Goal: Information Seeking & Learning: Learn about a topic

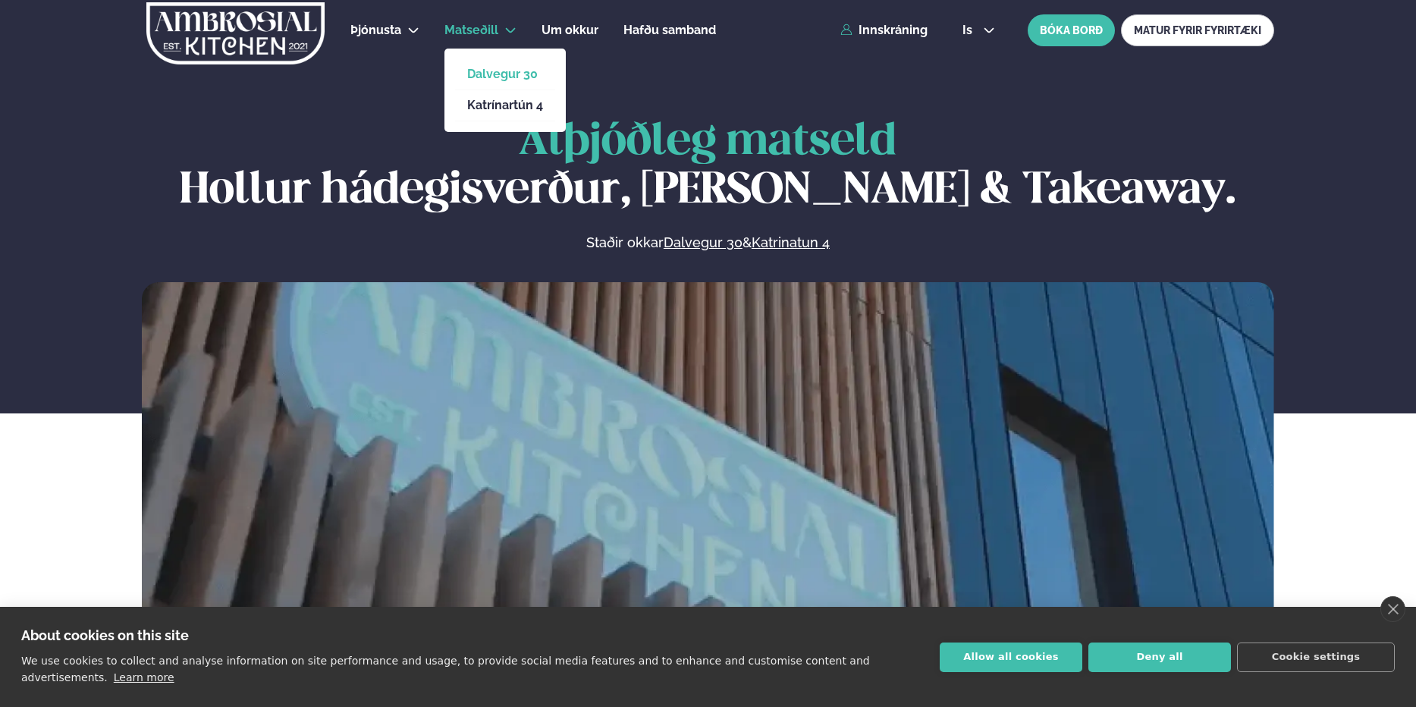
click at [488, 72] on link "Dalvegur 30" at bounding box center [505, 74] width 76 height 12
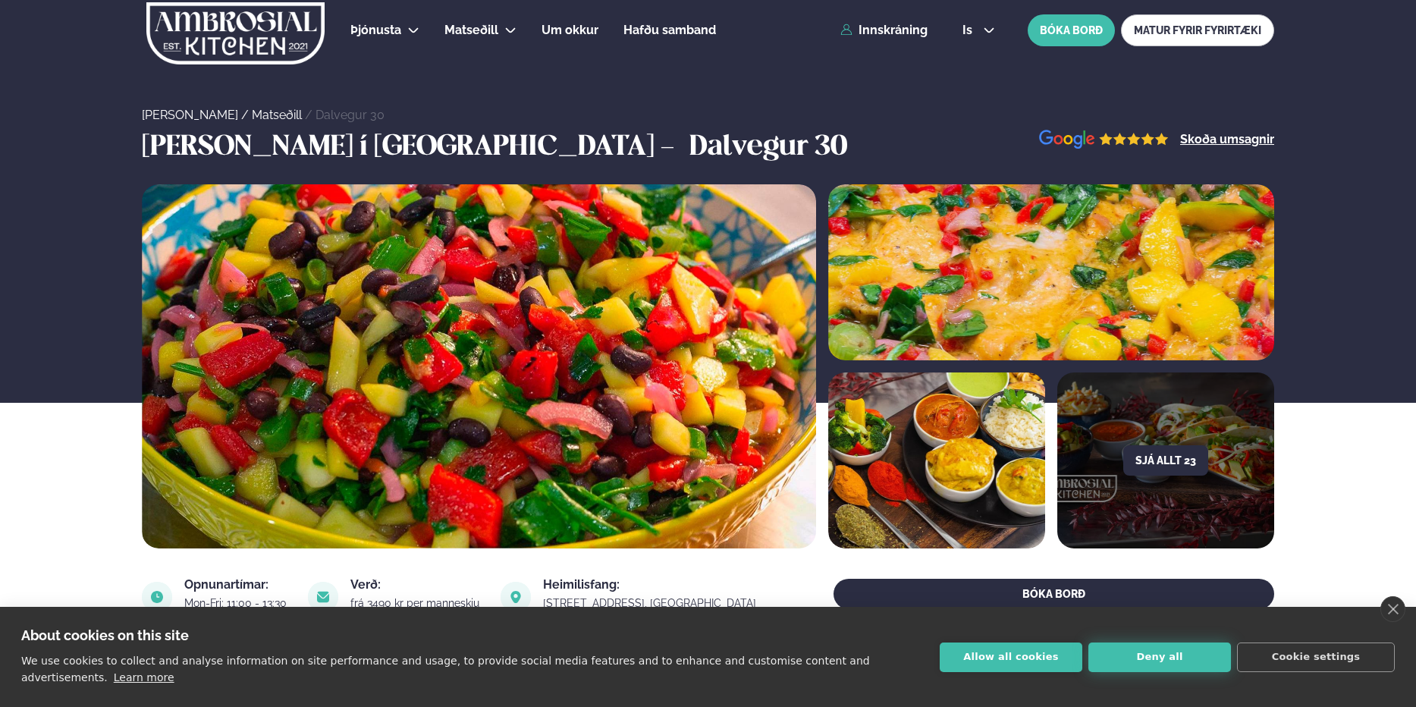
click at [1123, 667] on button "Deny all" at bounding box center [1159, 657] width 143 height 30
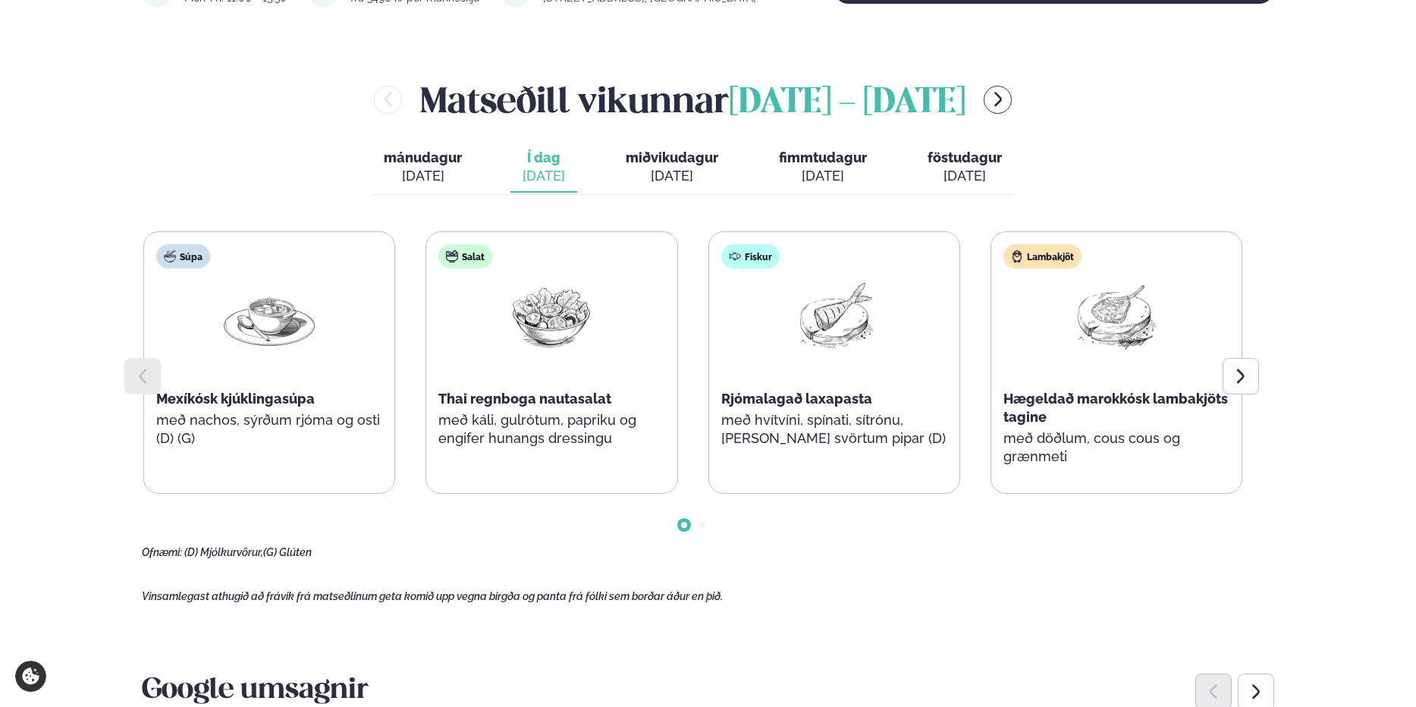
scroll to position [607, 0]
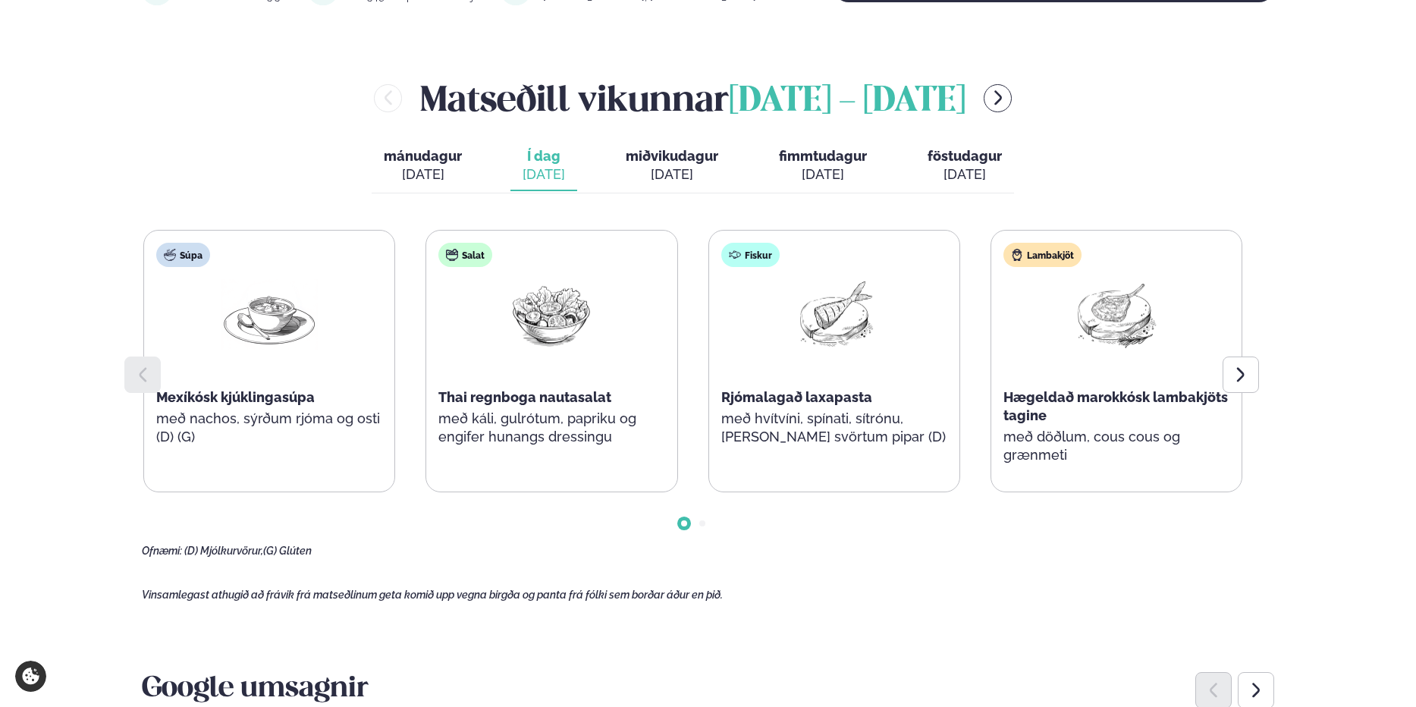
click at [815, 162] on span "fimmtudagur" at bounding box center [823, 156] width 88 height 16
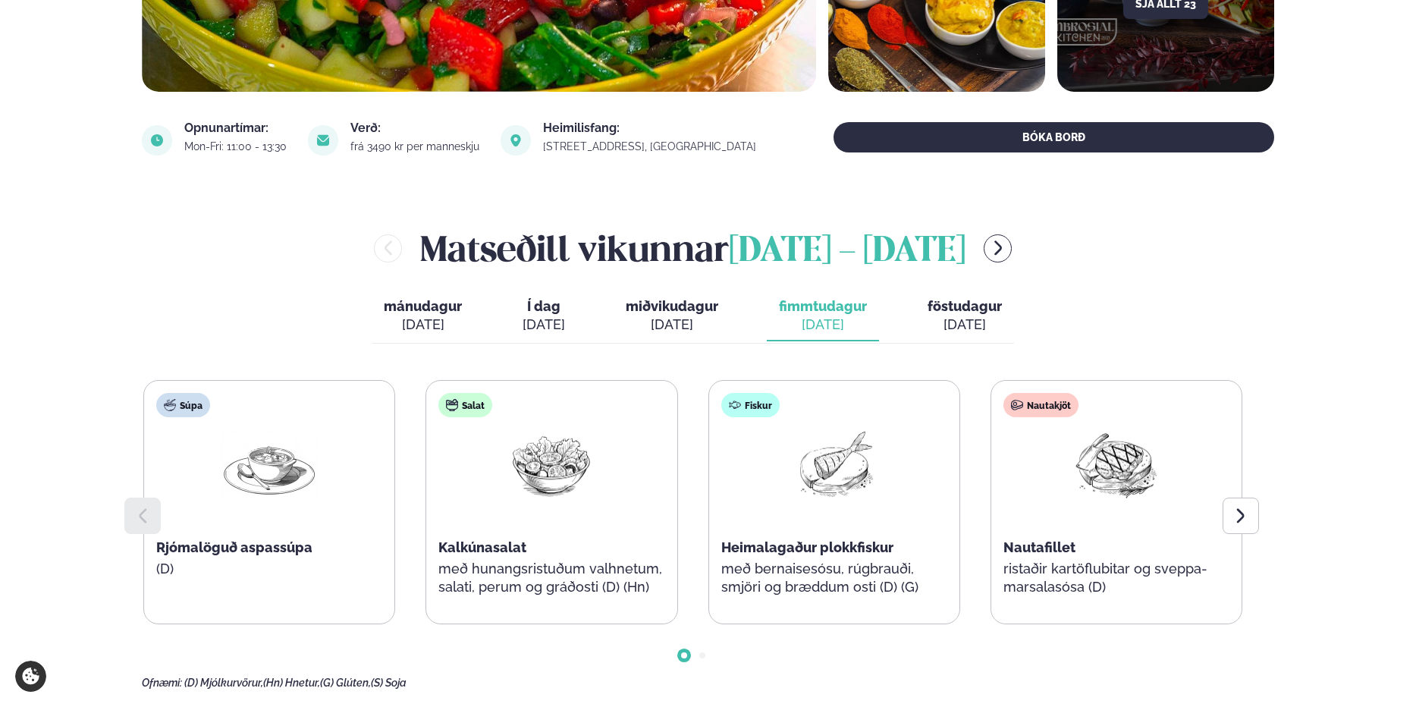
scroll to position [455, 0]
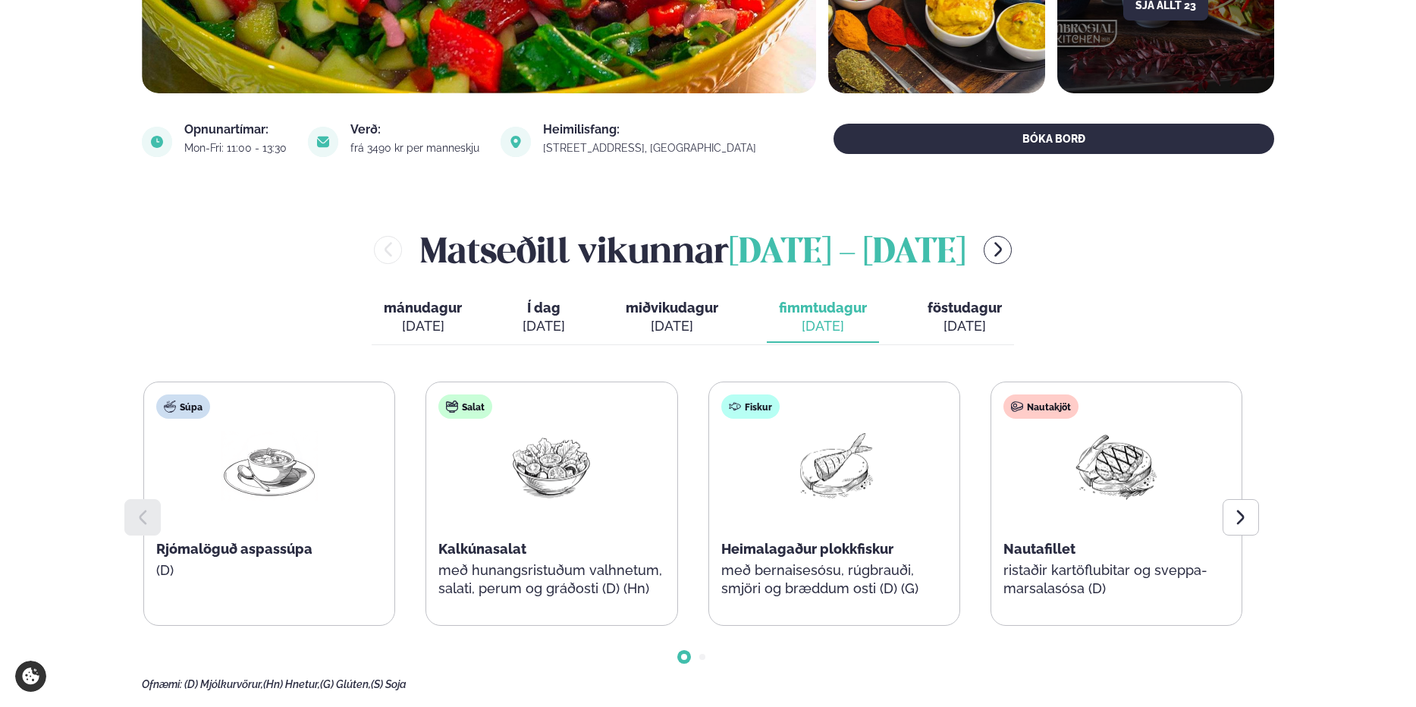
click at [546, 316] on span "Í dag" at bounding box center [544, 308] width 42 height 18
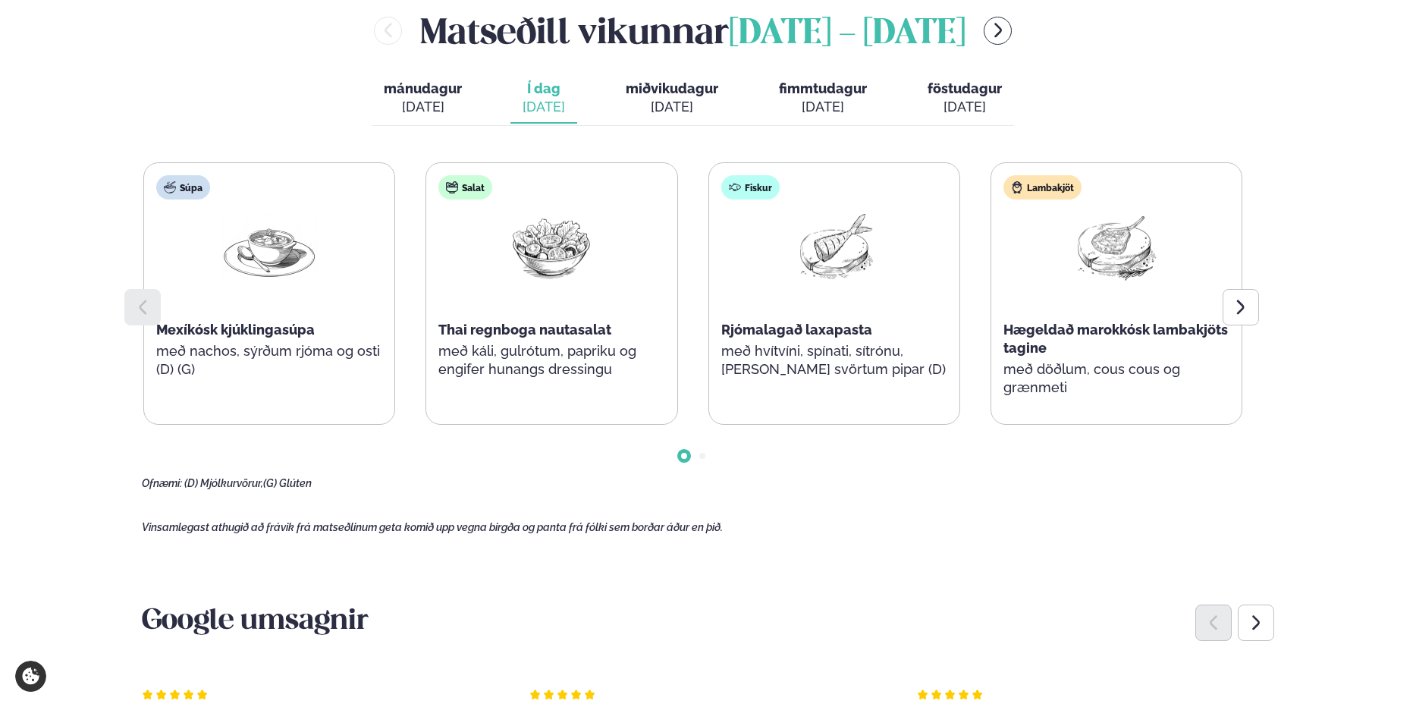
scroll to position [683, 0]
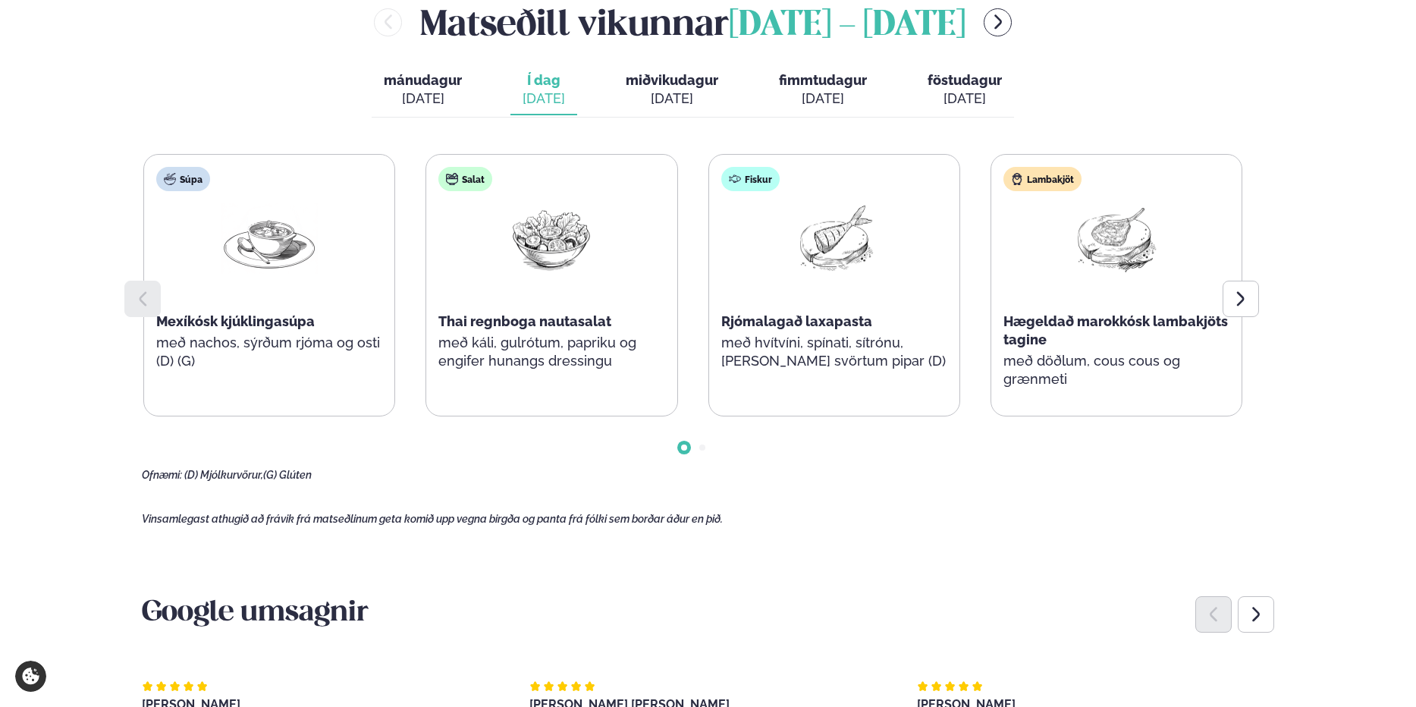
click at [1135, 240] on img at bounding box center [1116, 238] width 97 height 71
click at [1245, 300] on icon at bounding box center [1241, 299] width 18 height 18
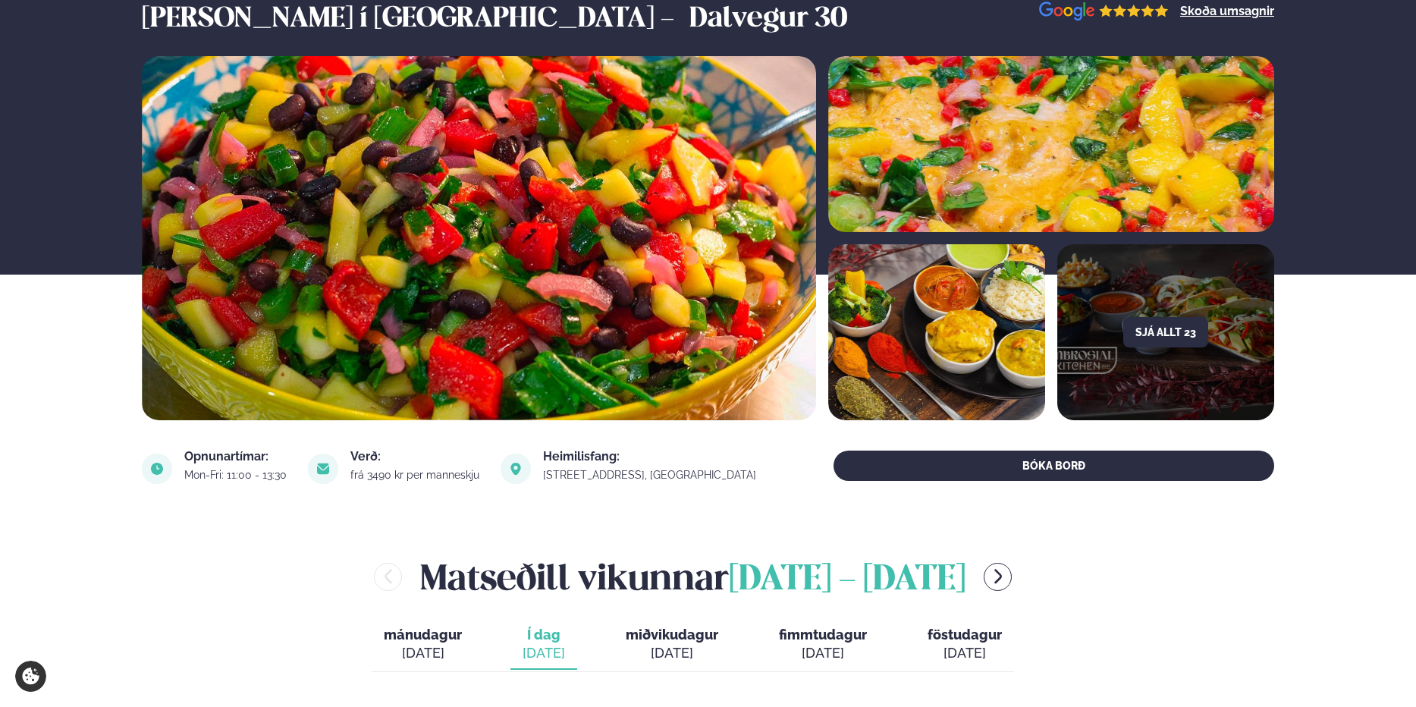
scroll to position [455, 0]
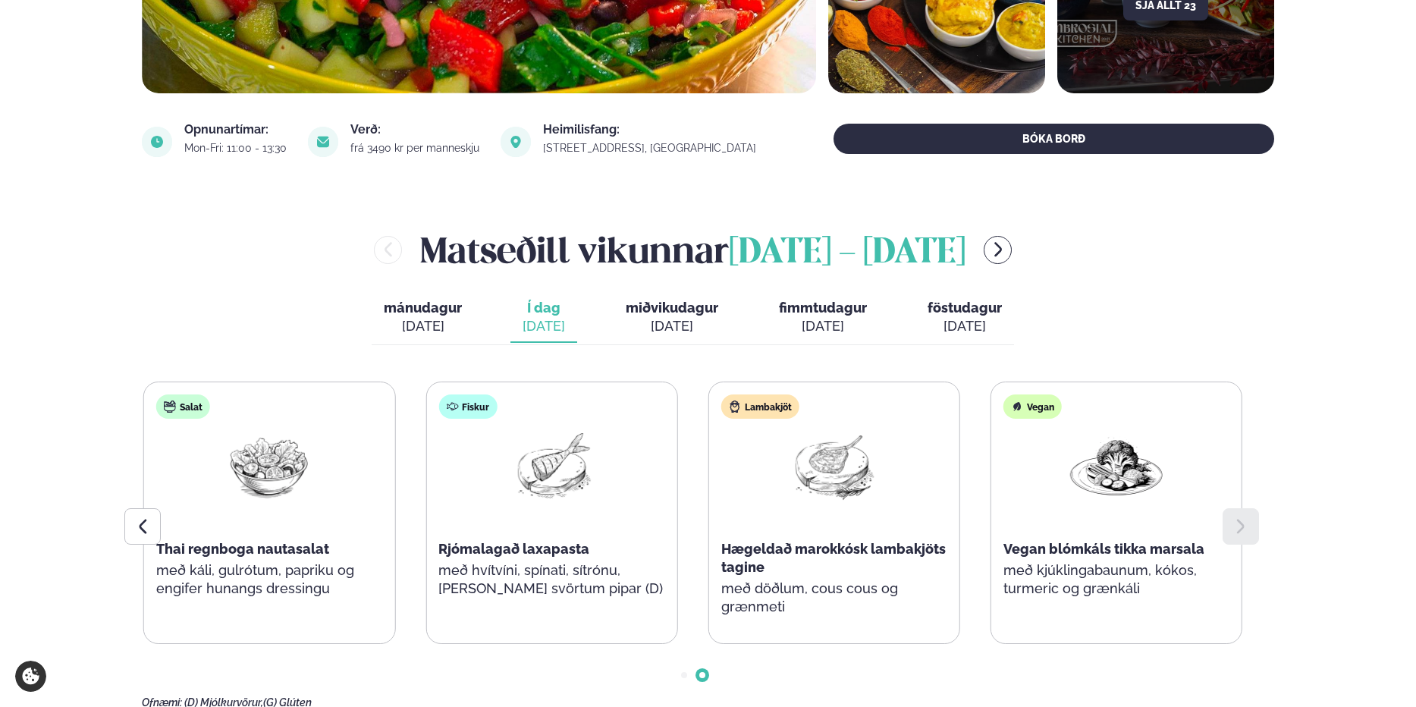
click at [1242, 531] on icon at bounding box center [1241, 526] width 18 height 18
click at [823, 321] on div "[DATE]" at bounding box center [823, 326] width 88 height 18
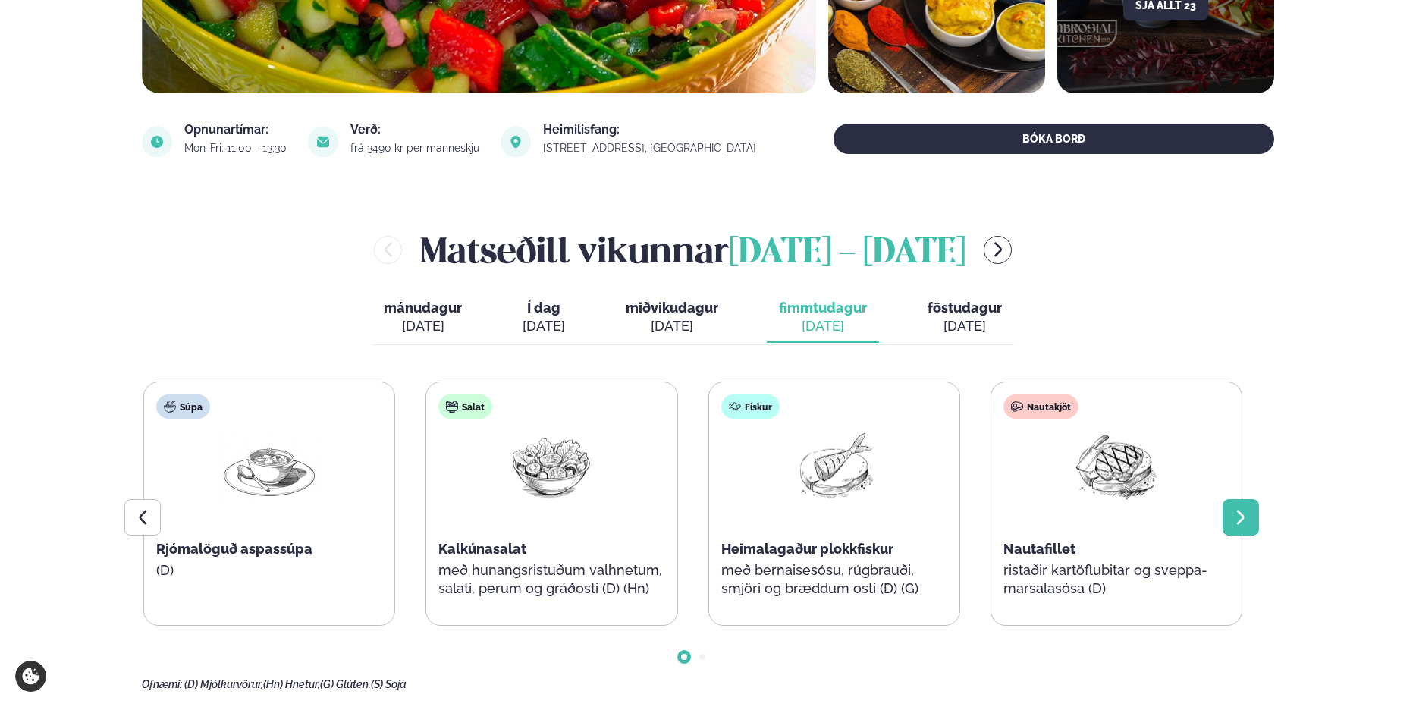
click at [1249, 516] on icon at bounding box center [1241, 517] width 18 height 18
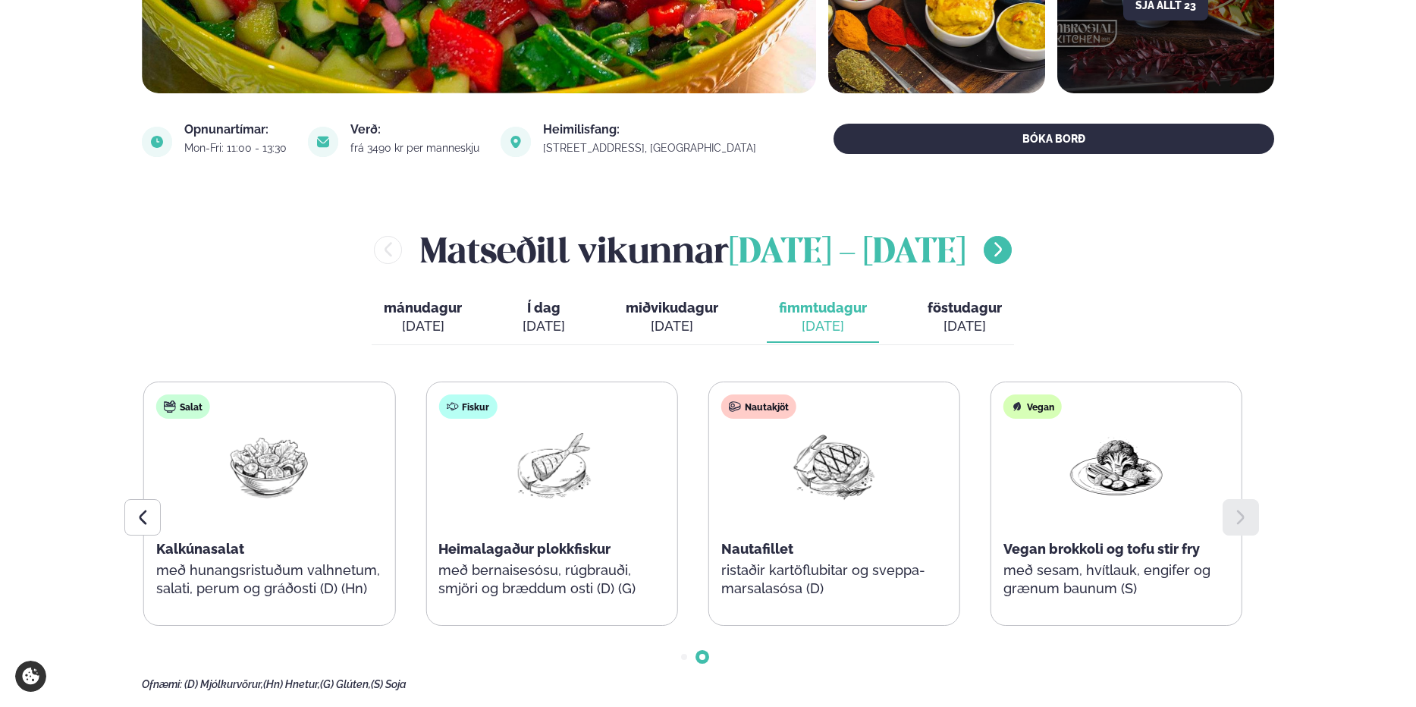
click at [1007, 250] on icon "menu-btn-right" at bounding box center [998, 249] width 18 height 18
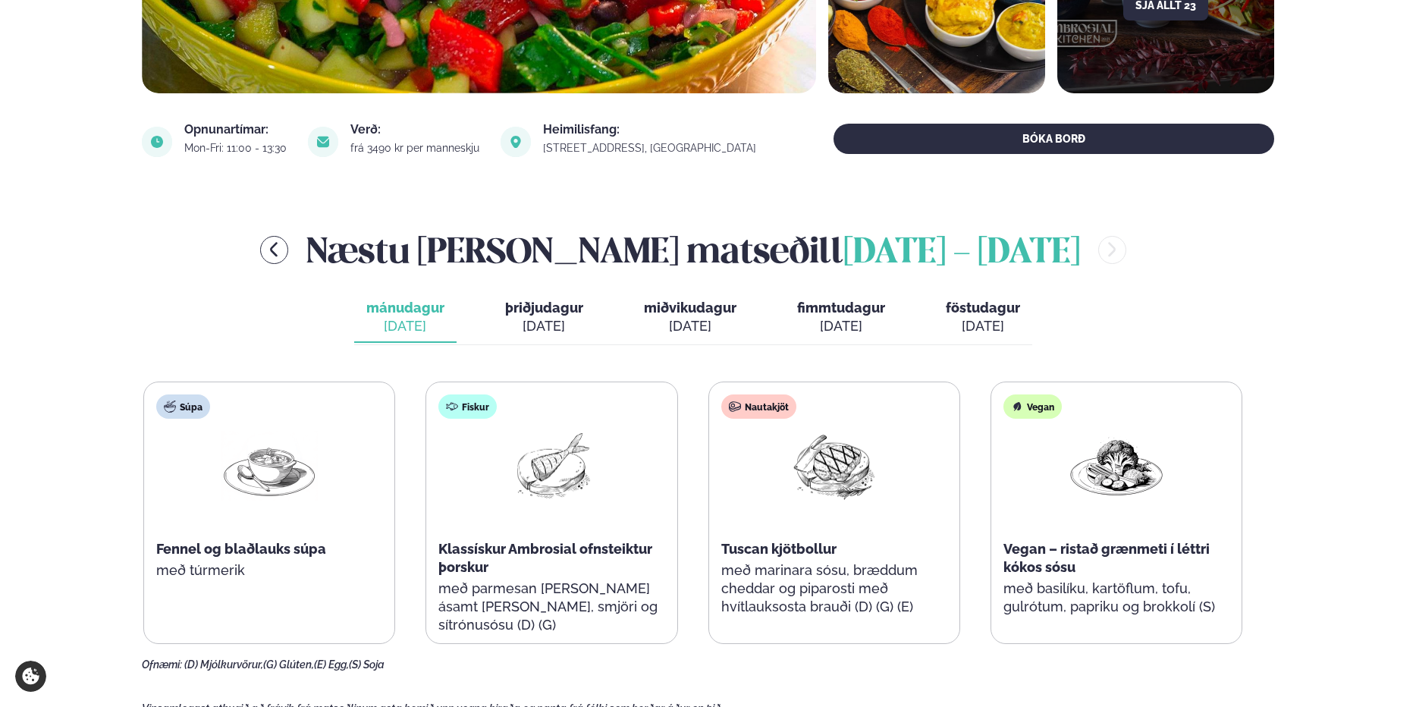
click at [523, 319] on div "[DATE]" at bounding box center [544, 326] width 78 height 18
